Goal: Task Accomplishment & Management: Use online tool/utility

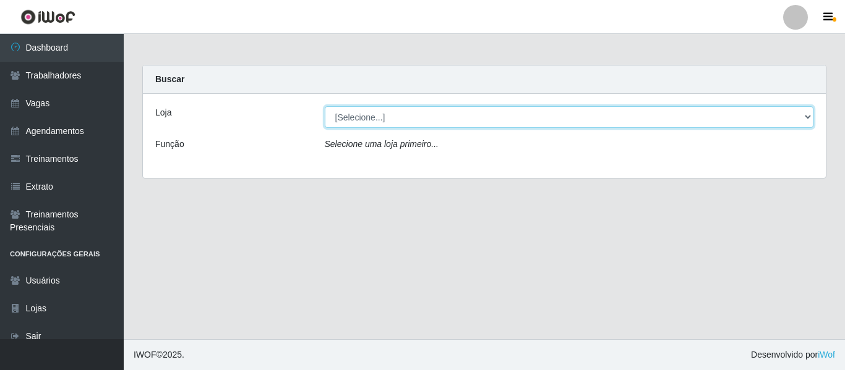
click at [751, 114] on select "[Selecione...] Mister Burg" at bounding box center [569, 117] width 489 height 22
select select "535"
click at [325, 106] on select "[Selecione...] Mister Burg" at bounding box center [569, 117] width 489 height 22
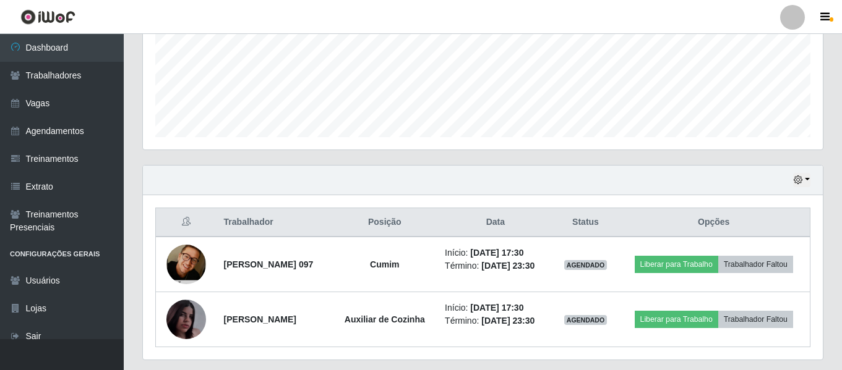
scroll to position [359, 0]
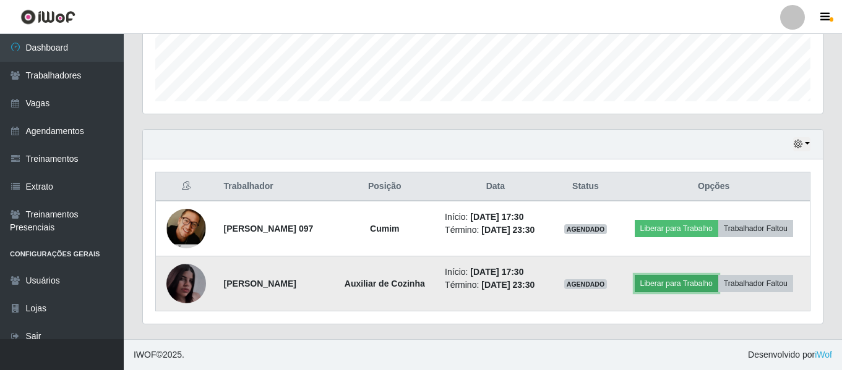
click at [718, 275] on button "Liberar para Trabalho" at bounding box center [676, 283] width 83 height 17
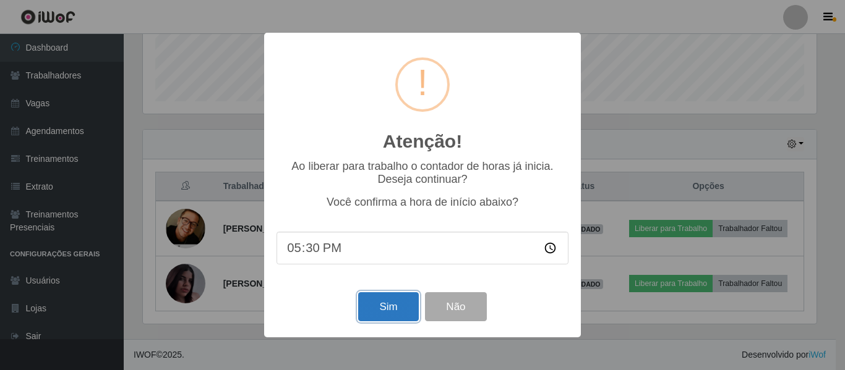
click at [391, 308] on button "Sim" at bounding box center [388, 307] width 60 height 29
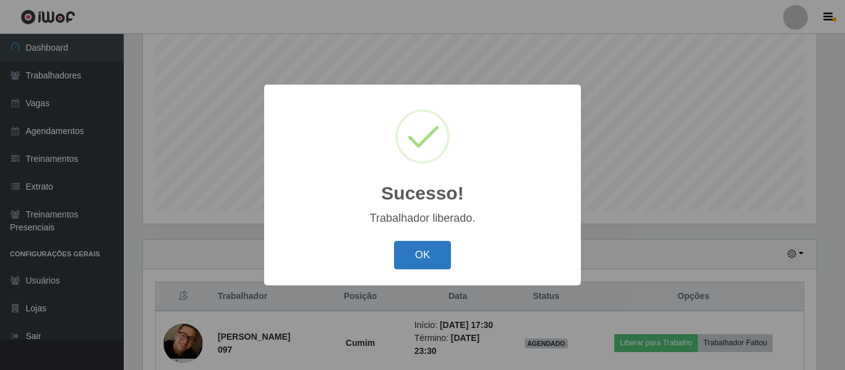
click at [442, 260] on button "OK" at bounding box center [423, 255] width 58 height 29
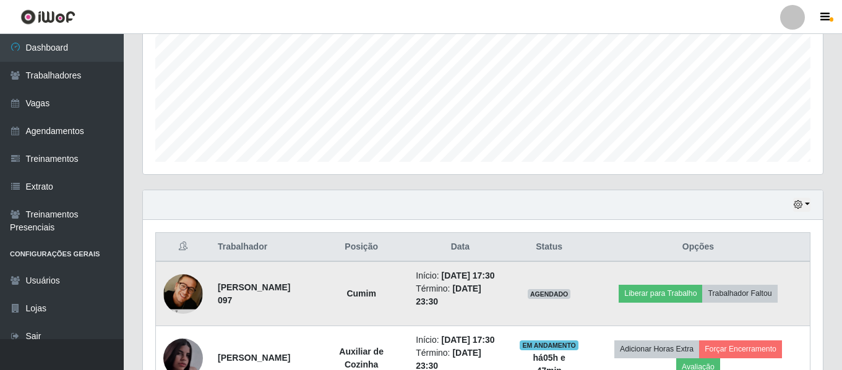
scroll to position [354, 0]
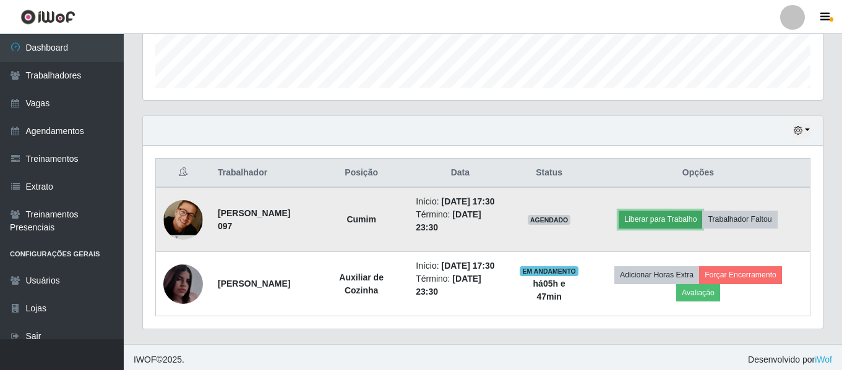
click at [695, 228] on button "Liberar para Trabalho" at bounding box center [659, 219] width 83 height 17
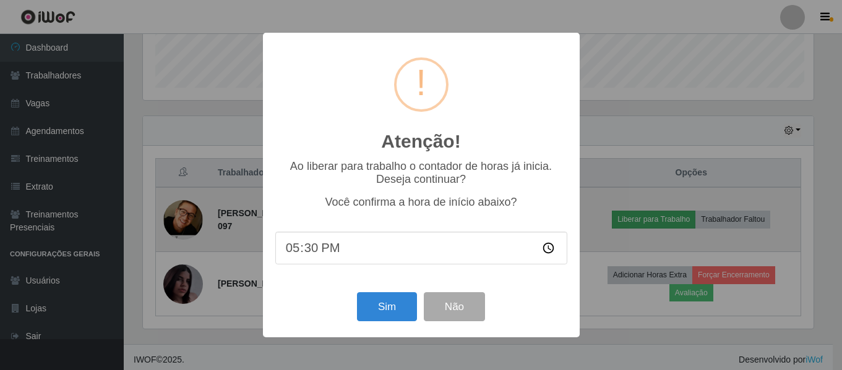
scroll to position [257, 673]
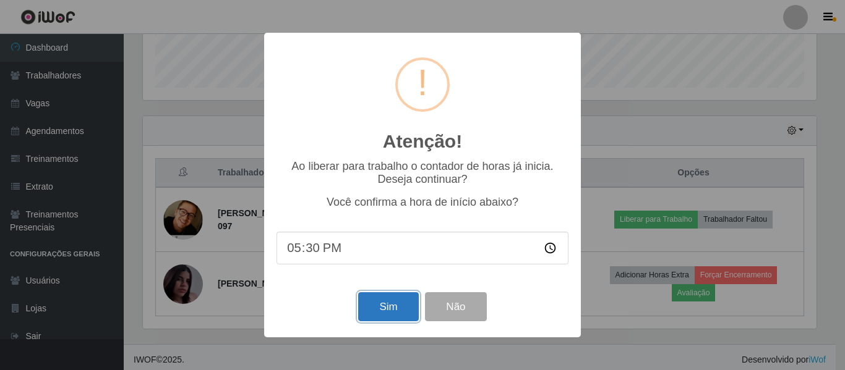
click at [396, 309] on button "Sim" at bounding box center [388, 307] width 60 height 29
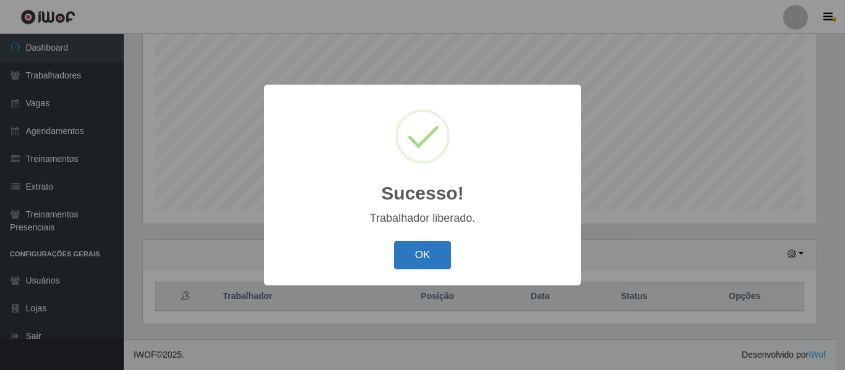
click at [430, 255] on button "OK" at bounding box center [423, 255] width 58 height 29
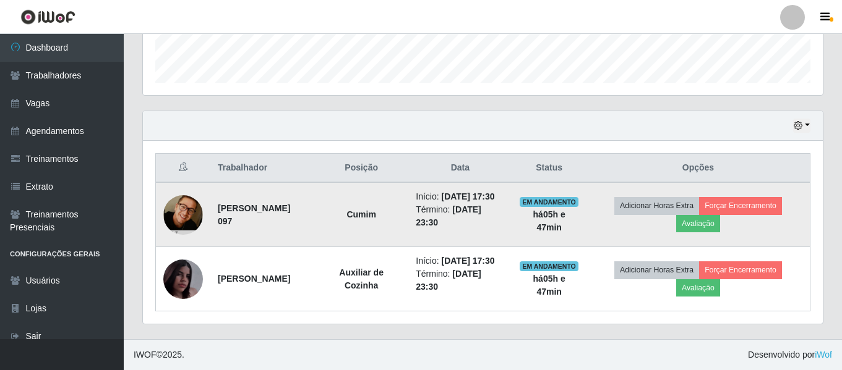
scroll to position [385, 0]
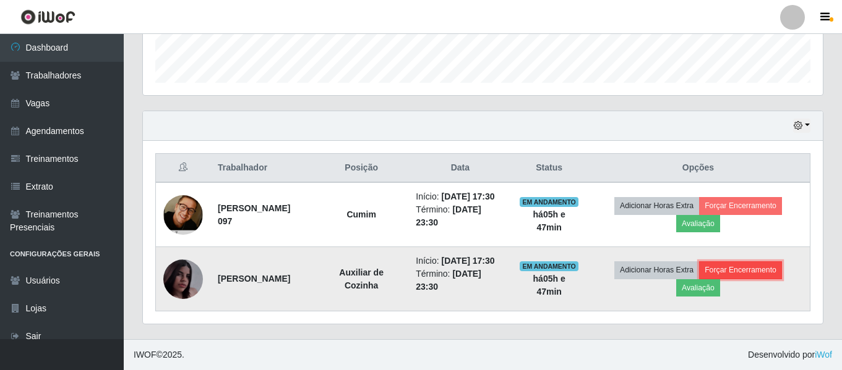
click at [751, 265] on button "Forçar Encerramento" at bounding box center [740, 270] width 83 height 17
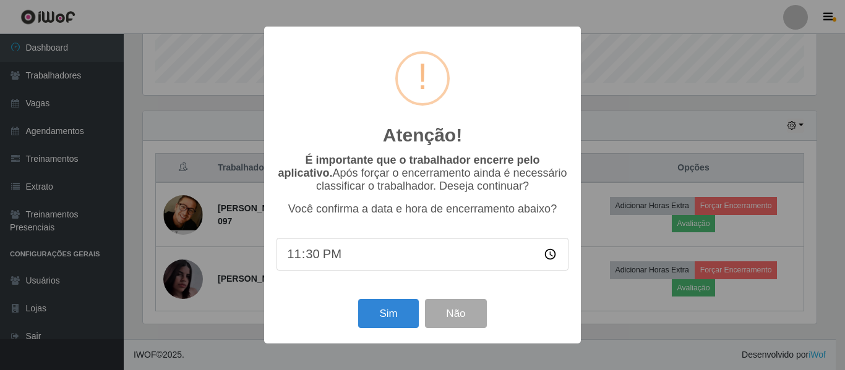
click at [380, 260] on input "23:30" at bounding box center [422, 254] width 292 height 33
click at [309, 256] on input "23:30" at bounding box center [422, 254] width 292 height 33
type input "23:17"
click at [383, 322] on button "Sim" at bounding box center [388, 313] width 60 height 29
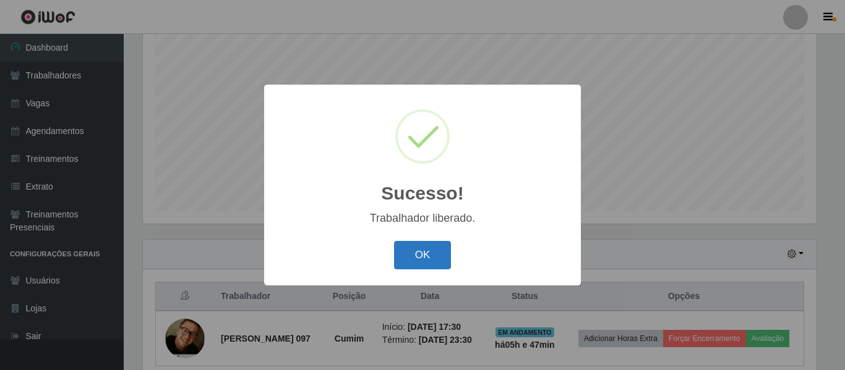
click at [429, 254] on button "OK" at bounding box center [423, 255] width 58 height 29
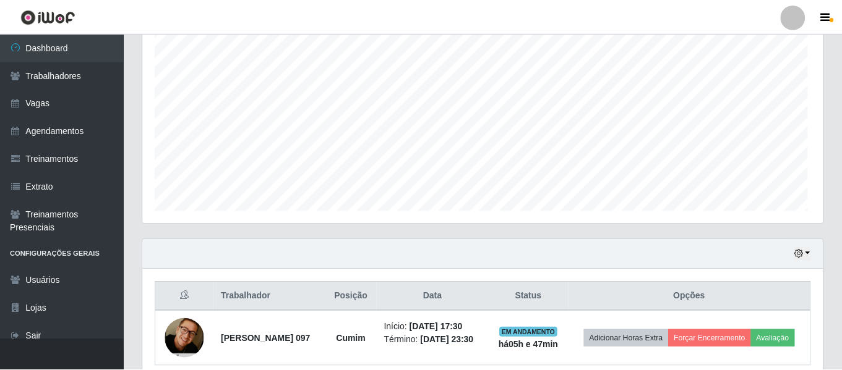
scroll to position [0, 0]
